Goal: Find specific page/section: Find specific page/section

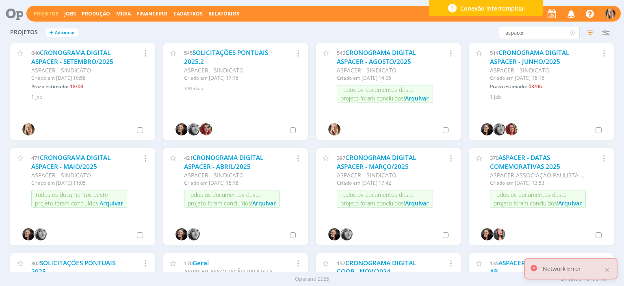
click at [536, 38] on input "aspacer" at bounding box center [539, 32] width 81 height 13
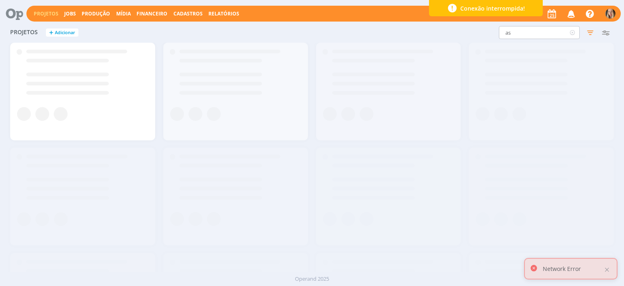
type input "a"
click at [606, 268] on div at bounding box center [607, 269] width 7 height 7
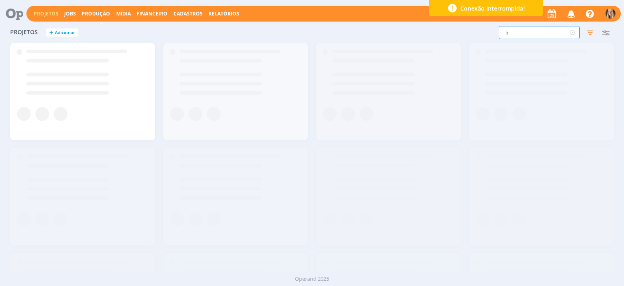
click at [516, 33] on input "lr" at bounding box center [539, 32] width 81 height 13
type input "lr marketing"
click at [44, 13] on body "Projetos Jobs Produção [GEOGRAPHIC_DATA] Financeiro Cadastros Relatórios Notifi…" at bounding box center [312, 143] width 624 height 286
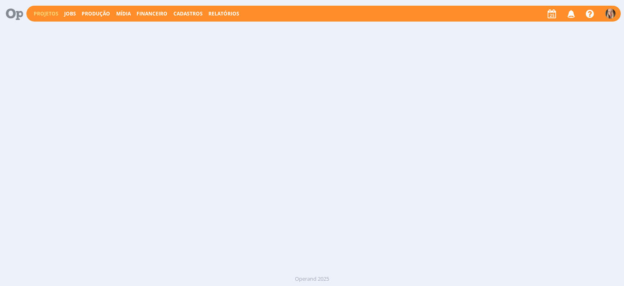
click at [36, 11] on link "Projetos" at bounding box center [46, 13] width 25 height 7
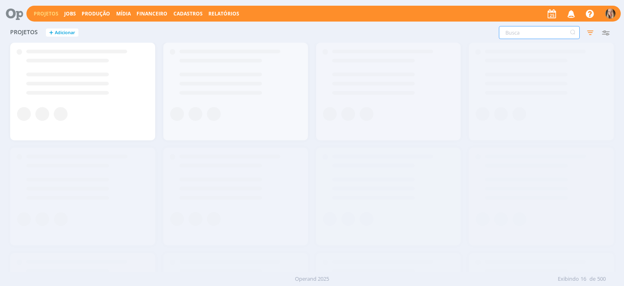
click at [532, 32] on input "text" at bounding box center [539, 32] width 81 height 13
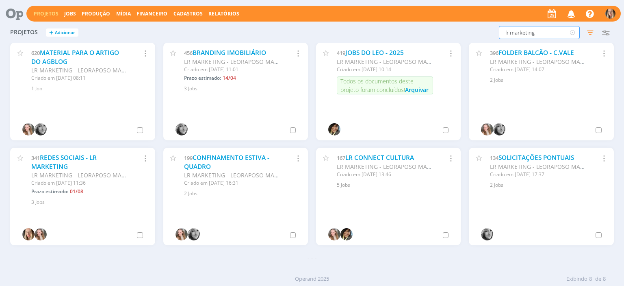
click at [546, 32] on input "lr marketing" at bounding box center [539, 32] width 81 height 13
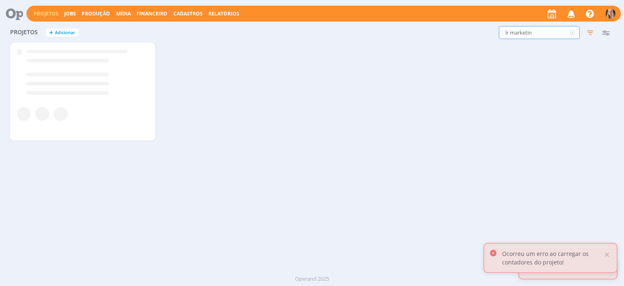
type input "lr marketin"
click at [609, 252] on div at bounding box center [607, 254] width 7 height 7
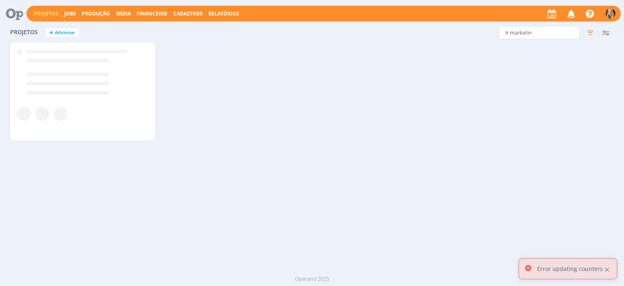
click at [608, 269] on div at bounding box center [607, 269] width 7 height 7
